Goal: Transaction & Acquisition: Book appointment/travel/reservation

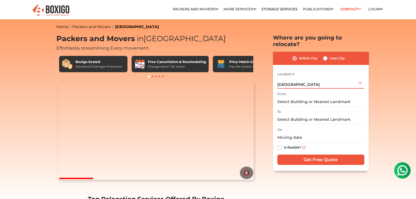
click at [360, 79] on div "[GEOGRAPHIC_DATA] Select City [GEOGRAPHIC_DATA] [GEOGRAPHIC_DATA] [GEOGRAPHIC_D…" at bounding box center [320, 82] width 87 height 11
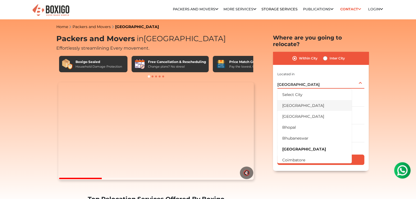
click at [309, 100] on li "[GEOGRAPHIC_DATA]" at bounding box center [314, 105] width 74 height 11
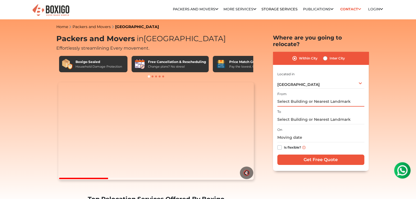
click at [308, 97] on input "text" at bounding box center [320, 102] width 87 height 10
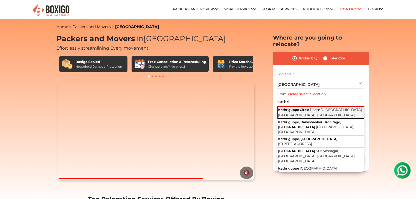
click at [315, 107] on button "Kathriguppe Circle Phase 3, [GEOGRAPHIC_DATA], [GEOGRAPHIC_DATA], [GEOGRAPHIC_D…" at bounding box center [320, 113] width 87 height 12
type input "Kathriguppe Circle, Phase 3, [GEOGRAPHIC_DATA], [GEOGRAPHIC_DATA], [GEOGRAPHIC_…"
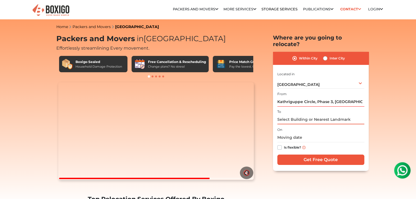
click at [311, 115] on input "text" at bounding box center [320, 120] width 87 height 10
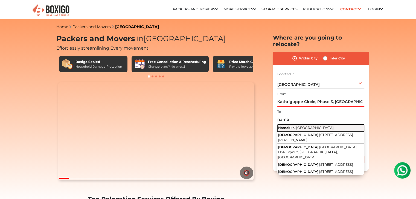
click at [309, 126] on span "[GEOGRAPHIC_DATA]" at bounding box center [314, 128] width 37 height 4
type input "[GEOGRAPHIC_DATA], [GEOGRAPHIC_DATA]"
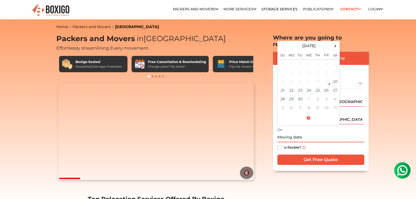
click at [310, 133] on input "text" at bounding box center [320, 138] width 87 height 10
click at [331, 86] on td "27" at bounding box center [335, 90] width 9 height 9
click at [304, 133] on input "[DATE] 12:00 AM" at bounding box center [320, 138] width 87 height 10
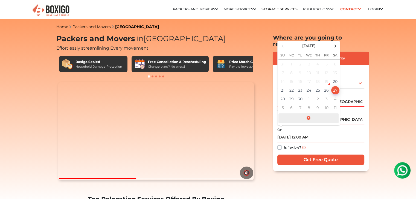
click at [308, 114] on span at bounding box center [308, 119] width 60 height 10
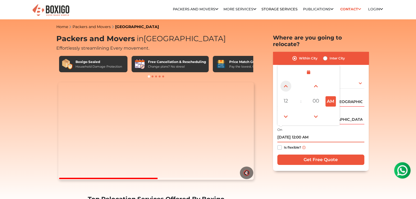
click at [285, 81] on span at bounding box center [285, 86] width 11 height 11
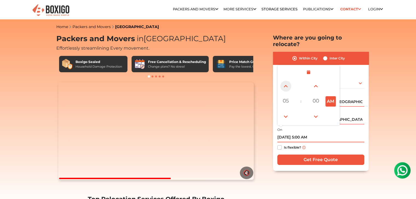
click at [285, 81] on span at bounding box center [285, 86] width 11 height 11
type input "[DATE] 7:00 AM"
click at [365, 135] on div "Within City Inter City I am shifting my 1 BHK 2 BHK 3 BHK 3 + BHK FEW ITEMS 1 B…" at bounding box center [321, 111] width 96 height 119
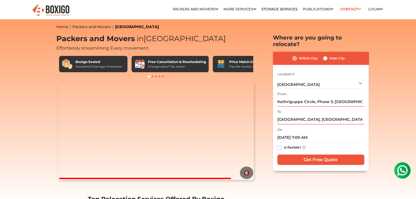
click at [329, 55] on label "Inter City" at bounding box center [336, 58] width 15 height 7
click at [324, 55] on input "Inter City" at bounding box center [325, 57] width 4 height 5
radio input "true"
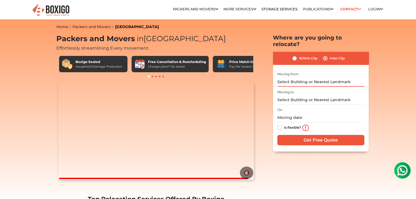
click at [317, 77] on input "text" at bounding box center [320, 82] width 87 height 10
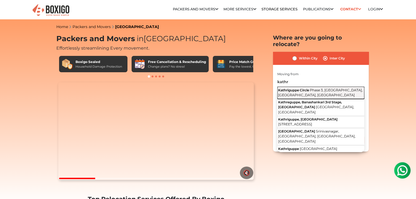
click at [316, 88] on span "Phase 3, [GEOGRAPHIC_DATA], [GEOGRAPHIC_DATA], [GEOGRAPHIC_DATA]" at bounding box center [320, 92] width 84 height 9
type input "Kathriguppe Circle, Phase 3, [GEOGRAPHIC_DATA], [GEOGRAPHIC_DATA], [GEOGRAPHIC_…"
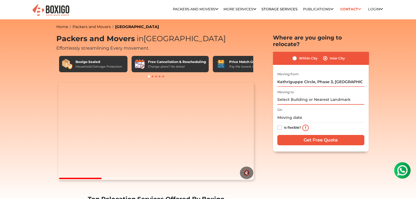
click at [313, 95] on input "text" at bounding box center [320, 100] width 87 height 10
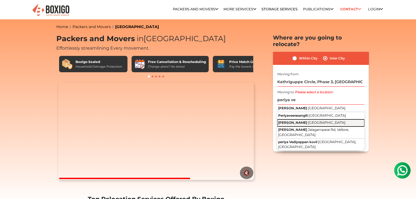
click at [312, 121] on span "[GEOGRAPHIC_DATA]" at bounding box center [326, 123] width 37 height 4
type input "[PERSON_NAME], [GEOGRAPHIC_DATA]"
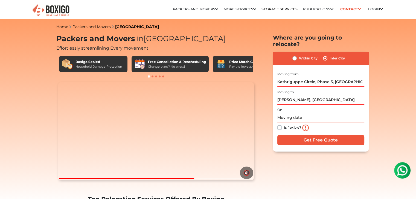
click at [299, 115] on input "text" at bounding box center [320, 118] width 87 height 10
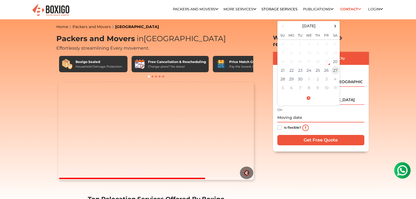
click at [334, 67] on td "27" at bounding box center [335, 70] width 9 height 9
click at [330, 114] on input "[DATE] 12:00 AM" at bounding box center [320, 118] width 87 height 10
click at [308, 94] on span at bounding box center [308, 99] width 60 height 10
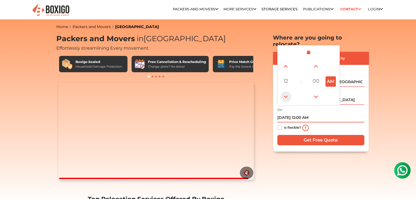
click at [286, 92] on span at bounding box center [285, 97] width 11 height 11
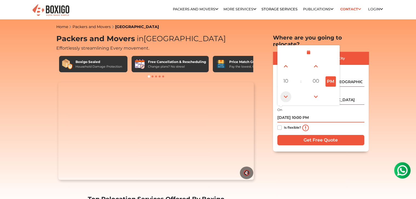
click at [286, 92] on span at bounding box center [285, 97] width 11 height 11
click at [284, 62] on span at bounding box center [285, 66] width 11 height 11
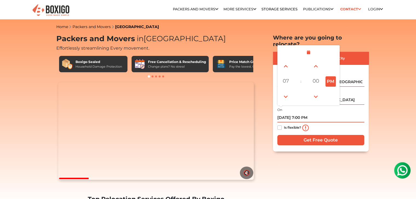
click at [329, 77] on button "PM" at bounding box center [330, 82] width 10 height 10
type input "[DATE] 7:00 AM"
click at [347, 123] on div "Is flexible?" at bounding box center [320, 128] width 87 height 11
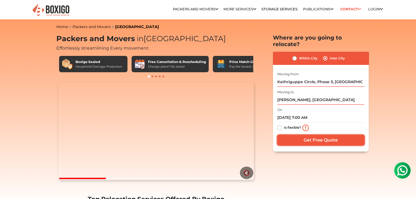
click at [333, 135] on input "Get Free Quote" at bounding box center [320, 140] width 87 height 10
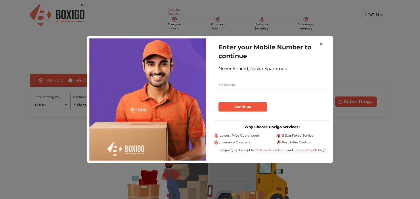
click at [261, 86] on input "text" at bounding box center [272, 85] width 108 height 9
type input "8610009270"
click at [243, 104] on button "Continue" at bounding box center [242, 106] width 48 height 9
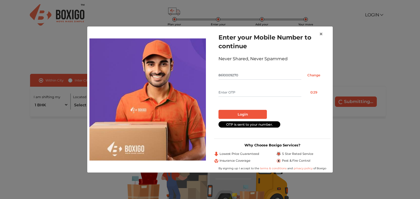
click at [248, 93] on input "text" at bounding box center [259, 92] width 83 height 9
type input "2734"
click at [245, 110] on button "Login" at bounding box center [242, 114] width 48 height 9
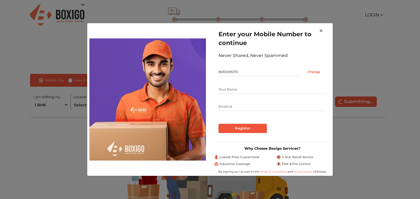
click at [237, 91] on input "text" at bounding box center [272, 89] width 108 height 9
type input "karthik"
type input "K"
type input "kartinan@gmail.com"
click at [218, 124] on input "Register" at bounding box center [242, 128] width 48 height 9
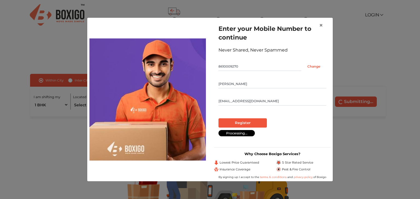
radio input "false"
radio input "true"
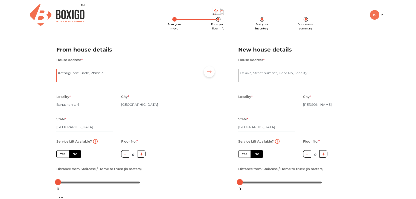
click at [129, 72] on textarea "Kathriguppe Circle, Phase 3" at bounding box center [117, 76] width 122 height 14
drag, startPoint x: 129, startPoint y: 72, endPoint x: 34, endPoint y: 72, distance: 95.6
click at [34, 72] on div "Plan your move Enter your floor info Add your inventory Your move summary My Mo…" at bounding box center [208, 129] width 416 height 259
type textarea "Sumukha residency, 7th cross kathrigupee"
click at [94, 125] on input "[GEOGRAPHIC_DATA]" at bounding box center [84, 127] width 57 height 9
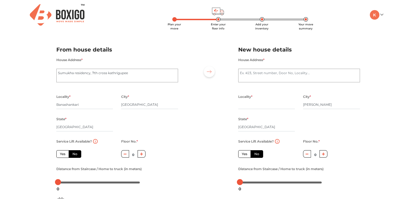
click at [141, 156] on icon "button" at bounding box center [141, 154] width 3 height 3
type input "2"
click at [272, 72] on textarea "House Address *" at bounding box center [299, 76] width 122 height 14
type textarea "periyaveppanam"
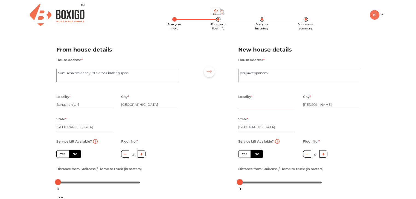
click at [263, 102] on input "text" at bounding box center [266, 105] width 57 height 9
click at [321, 103] on input "[PERSON_NAME]" at bounding box center [331, 105] width 57 height 9
type input "Periya"
type input "namakkal"
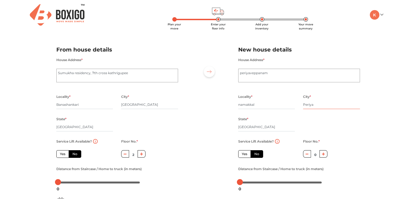
click at [315, 105] on input "Periya" at bounding box center [331, 105] width 57 height 9
type input "P"
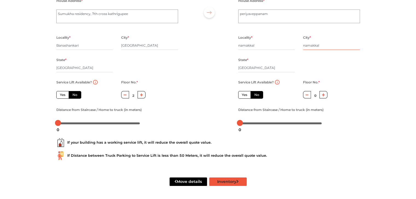
type input "namakkal"
click at [234, 182] on button "Inventory" at bounding box center [227, 182] width 37 height 8
radio input "true"
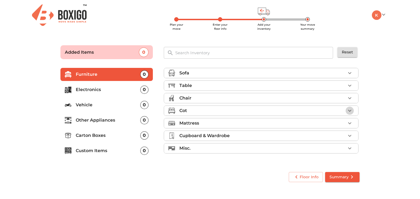
click at [349, 109] on icon "button" at bounding box center [349, 111] width 7 height 7
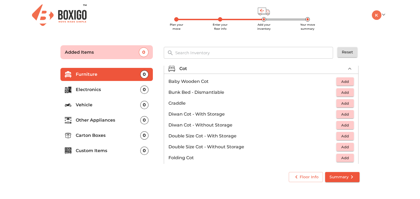
scroll to position [55, 0]
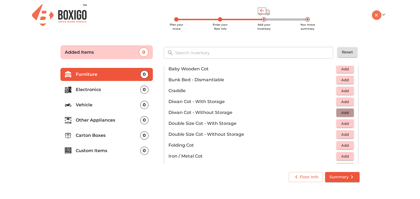
click at [339, 113] on span "Add" at bounding box center [345, 113] width 12 height 6
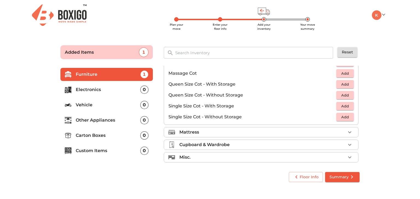
scroll to position [173, 0]
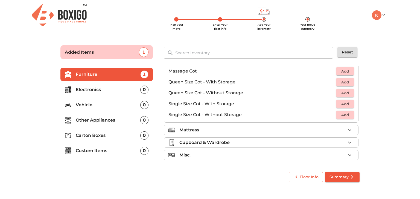
click at [346, 130] on icon "button" at bounding box center [349, 130] width 7 height 7
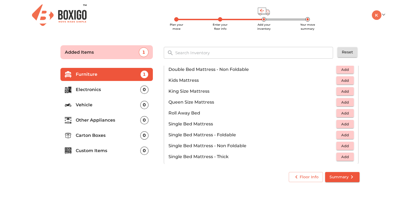
scroll to position [61, 0]
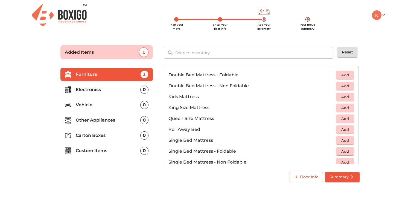
click at [340, 150] on span "Add" at bounding box center [345, 152] width 12 height 6
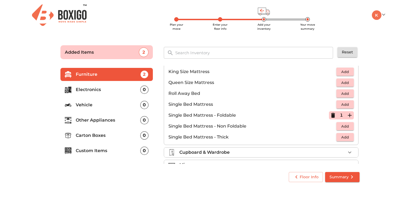
scroll to position [107, 0]
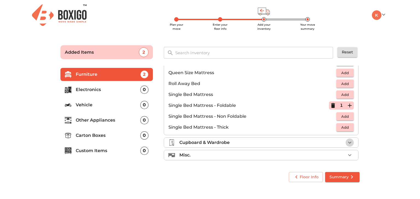
click at [348, 140] on icon "button" at bounding box center [349, 143] width 7 height 7
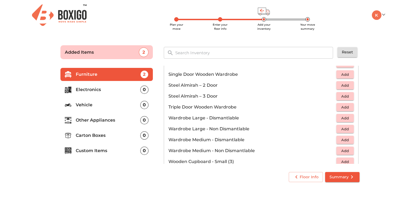
scroll to position [184, 0]
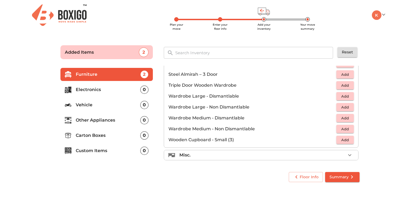
click at [349, 155] on icon "button" at bounding box center [349, 155] width 7 height 7
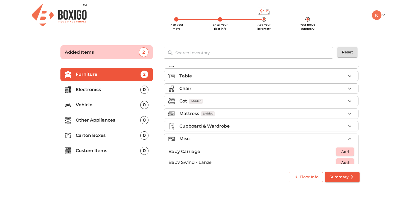
scroll to position [0, 0]
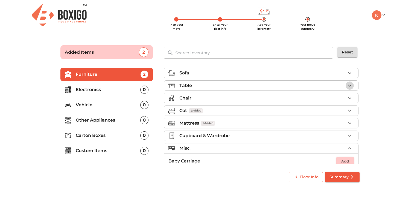
click at [349, 85] on icon "button" at bounding box center [349, 86] width 7 height 7
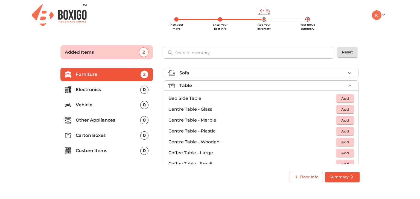
click at [349, 85] on icon "button" at bounding box center [349, 86] width 7 height 7
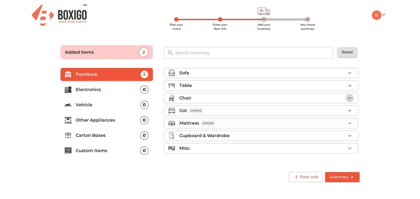
click at [351, 98] on icon "button" at bounding box center [349, 99] width 3 height 2
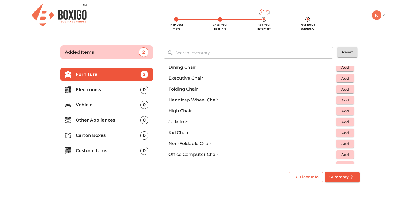
scroll to position [137, 0]
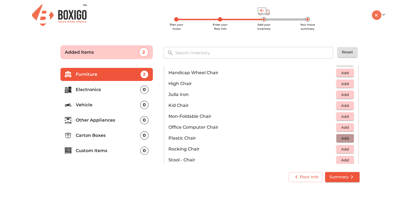
click at [340, 139] on span "Add" at bounding box center [345, 139] width 12 height 6
click at [346, 139] on icon "button" at bounding box center [349, 138] width 7 height 7
click at [377, 136] on main "Plan your move Enter your floor info Add your inventory Your move summary Added…" at bounding box center [210, 113] width 420 height 150
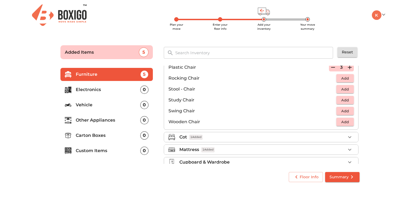
scroll to position [227, 0]
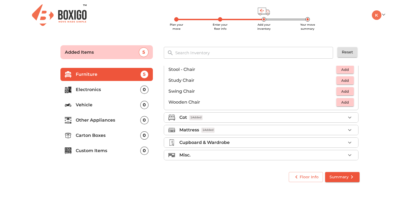
click at [348, 152] on icon "button" at bounding box center [349, 155] width 7 height 7
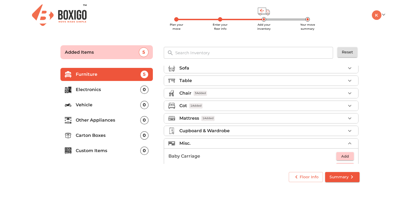
scroll to position [0, 0]
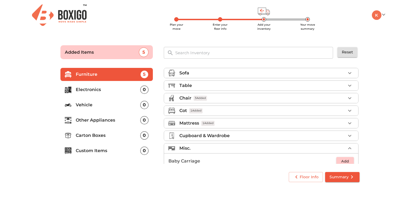
click at [349, 133] on icon "button" at bounding box center [349, 136] width 7 height 7
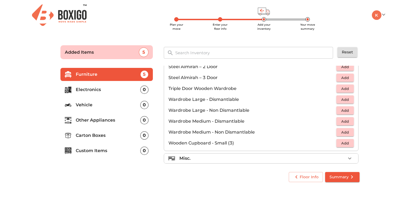
scroll to position [184, 0]
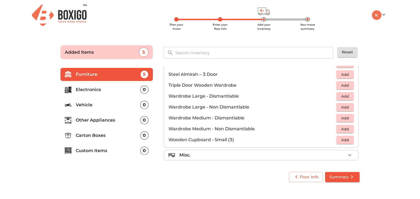
click at [210, 53] on input "text" at bounding box center [254, 53] width 165 height 12
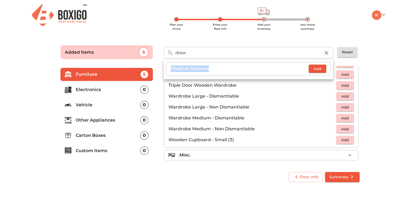
drag, startPoint x: 216, startPoint y: 69, endPoint x: 169, endPoint y: 65, distance: 47.5
click at [169, 65] on li "Chest of Drawers Add" at bounding box center [248, 69] width 165 height 14
copy p "Chest of Drawers"
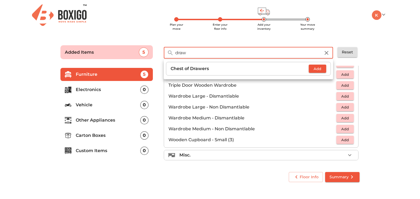
click at [197, 53] on input "draw" at bounding box center [248, 53] width 152 height 12
type input "drawer"
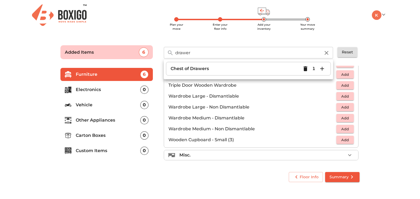
click at [327, 51] on icon "button" at bounding box center [326, 53] width 7 height 7
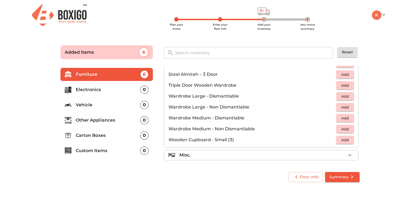
click at [348, 157] on icon "button" at bounding box center [349, 155] width 7 height 7
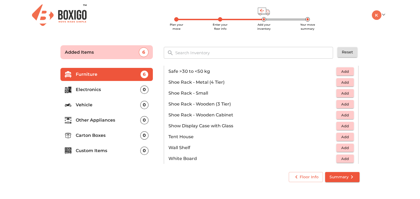
scroll to position [293, 0]
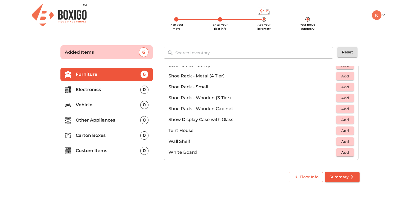
click at [108, 93] on p "Electronics" at bounding box center [108, 90] width 64 height 7
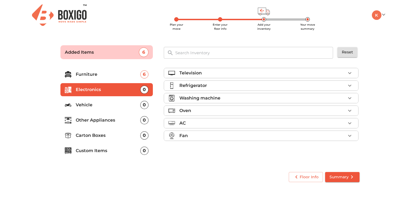
click at [108, 100] on li "Vehicle 0" at bounding box center [106, 105] width 92 height 13
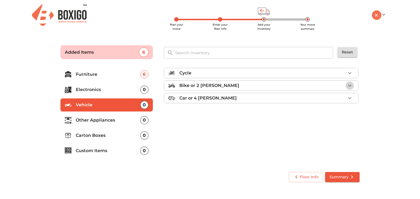
click at [351, 86] on icon "button" at bounding box center [349, 86] width 3 height 2
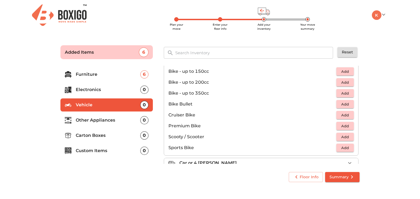
scroll to position [27, 0]
click at [343, 106] on span "Add" at bounding box center [345, 104] width 12 height 6
click at [101, 122] on p "Other Appliances" at bounding box center [108, 120] width 64 height 7
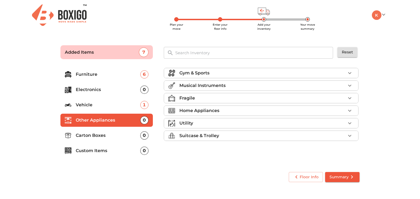
click at [350, 121] on icon "button" at bounding box center [349, 123] width 7 height 7
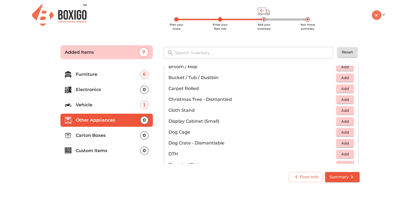
scroll to position [137, 0]
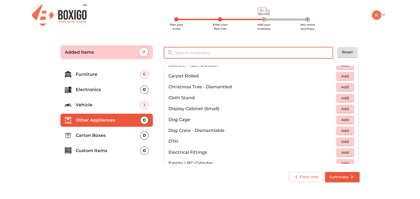
click at [248, 54] on input "text" at bounding box center [254, 53] width 165 height 12
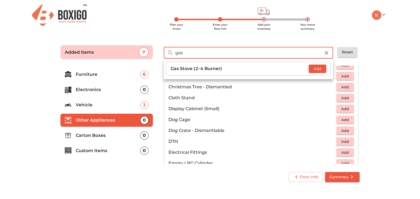
type input "gas"
click at [313, 69] on span "Add" at bounding box center [317, 69] width 12 height 6
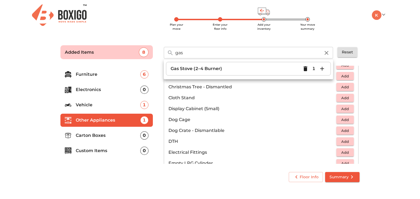
click at [107, 131] on li "Carton Boxes 0" at bounding box center [106, 135] width 92 height 13
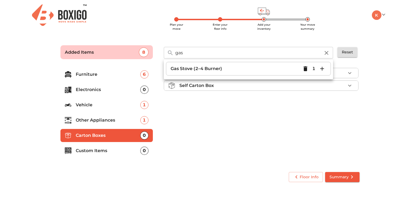
click at [145, 118] on div "1" at bounding box center [144, 120] width 8 height 8
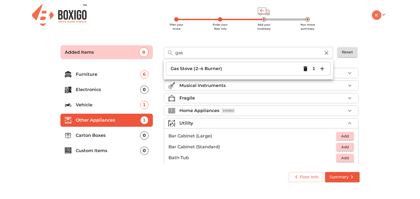
click at [304, 68] on icon "button" at bounding box center [305, 68] width 4 height 5
click at [98, 130] on li "Carton Boxes 0" at bounding box center [106, 135] width 92 height 13
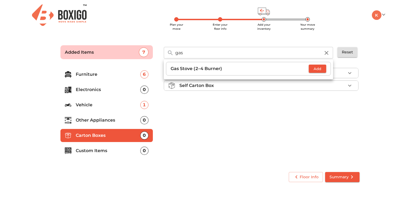
click at [320, 127] on div "Boxigo Carton Box Self Carton Box" at bounding box center [261, 115] width 200 height 103
click at [366, 77] on main "Plan your move Enter your floor info Add your inventory Your move summary Added…" at bounding box center [210, 113] width 420 height 150
click at [350, 74] on icon "button" at bounding box center [349, 73] width 7 height 7
click at [327, 52] on icon "button" at bounding box center [326, 53] width 7 height 7
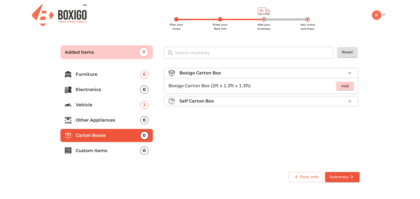
click at [351, 99] on icon "button" at bounding box center [349, 101] width 7 height 7
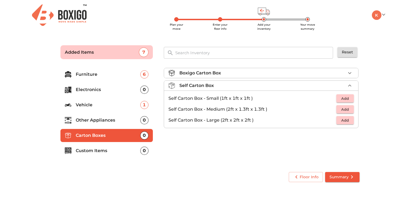
click at [346, 99] on span "Add" at bounding box center [345, 99] width 12 height 6
click at [346, 110] on span "Add" at bounding box center [345, 110] width 12 height 6
click at [181, 52] on input "text" at bounding box center [254, 53] width 165 height 12
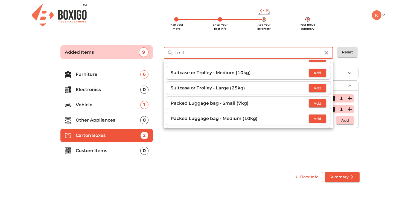
scroll to position [55, 0]
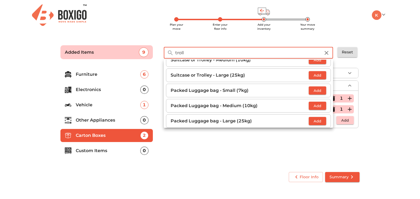
type input "troll"
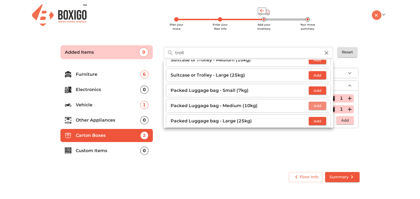
click at [314, 105] on span "Add" at bounding box center [317, 106] width 12 height 6
click at [358, 149] on div "Boxigo Carton Box Self Carton Box 2 Added Self Carton Box - Small (1ft x 1ft x …" at bounding box center [261, 115] width 200 height 103
click at [320, 106] on icon "button" at bounding box center [322, 106] width 7 height 7
click at [349, 137] on div "Boxigo Carton Box Self Carton Box 2 Added Self Carton Box - Small (1ft x 1ft x …" at bounding box center [261, 115] width 200 height 103
click at [327, 53] on icon "button" at bounding box center [326, 53] width 4 height 4
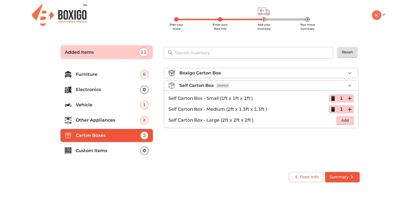
click at [351, 82] on button "button" at bounding box center [349, 86] width 8 height 8
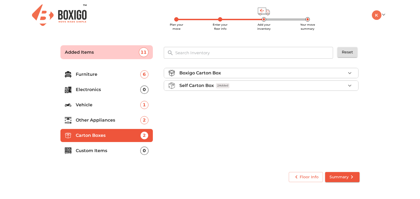
click at [103, 148] on p "Custom Items" at bounding box center [108, 151] width 64 height 7
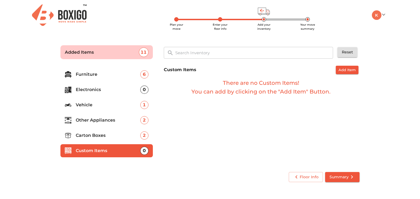
click at [101, 105] on p "Vehicle" at bounding box center [108, 105] width 64 height 7
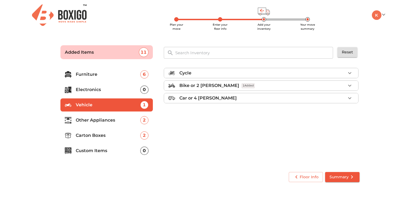
click at [99, 119] on p "Other Appliances" at bounding box center [108, 120] width 64 height 7
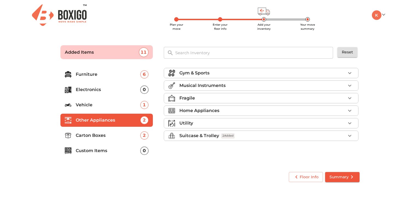
click at [351, 135] on icon "button" at bounding box center [349, 136] width 7 height 7
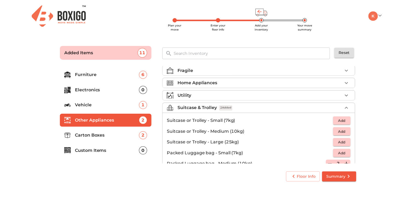
scroll to position [62, 0]
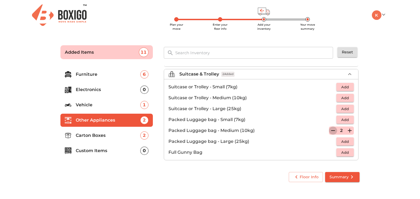
click at [331, 131] on icon "button" at bounding box center [333, 131] width 7 height 7
click at [331, 131] on icon "button" at bounding box center [333, 130] width 4 height 5
click at [396, 134] on main "Plan your move Enter your floor info Add your inventory Your move summary Added…" at bounding box center [210, 113] width 420 height 150
click at [348, 177] on span "Summary" at bounding box center [342, 177] width 26 height 7
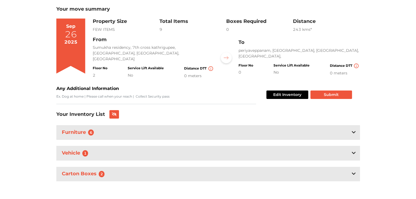
scroll to position [34, 0]
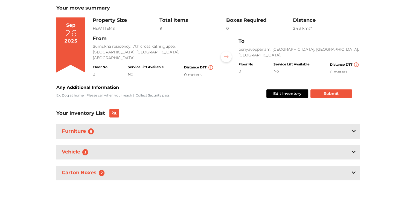
click at [350, 128] on div "Furniture 6" at bounding box center [207, 131] width 303 height 14
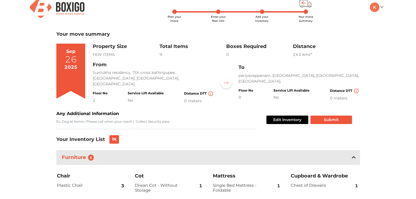
scroll to position [0, 0]
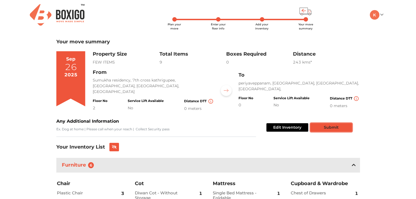
click at [327, 128] on button "Submit" at bounding box center [331, 128] width 42 height 8
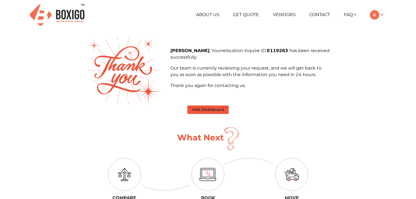
click at [213, 108] on button "Visit Dashboard" at bounding box center [207, 110] width 41 height 8
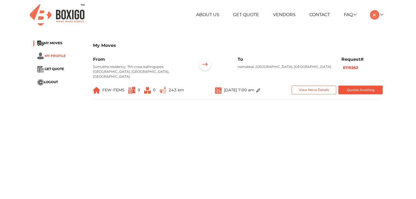
click at [54, 58] on span "MY PROFILE" at bounding box center [55, 56] width 21 height 4
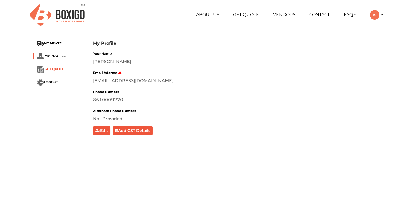
click at [56, 68] on span "GET QUOTE" at bounding box center [54, 69] width 19 height 4
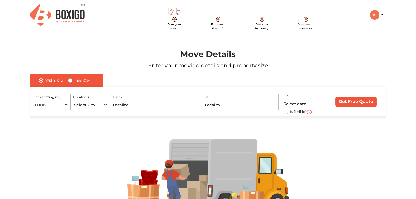
click at [49, 19] on img at bounding box center [57, 15] width 55 height 22
